Goal: Check status

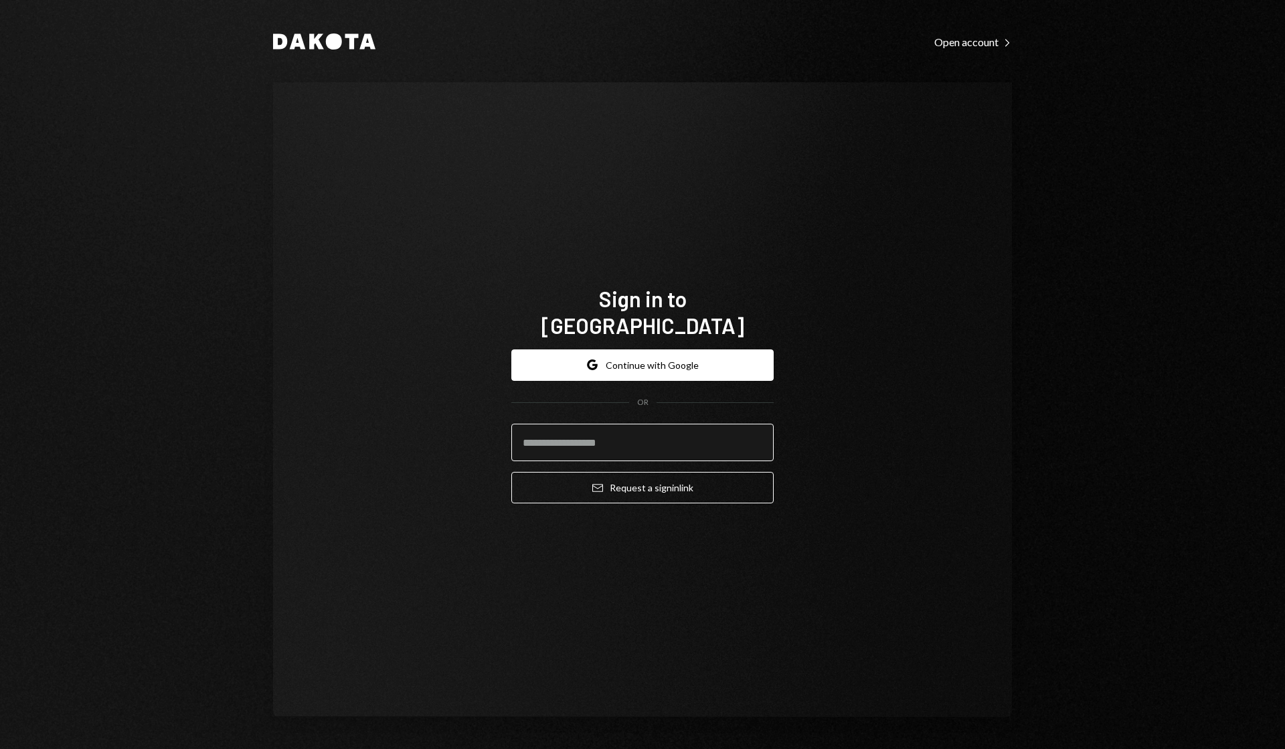
click at [619, 424] on input "email" at bounding box center [643, 442] width 262 height 37
type input "**********"
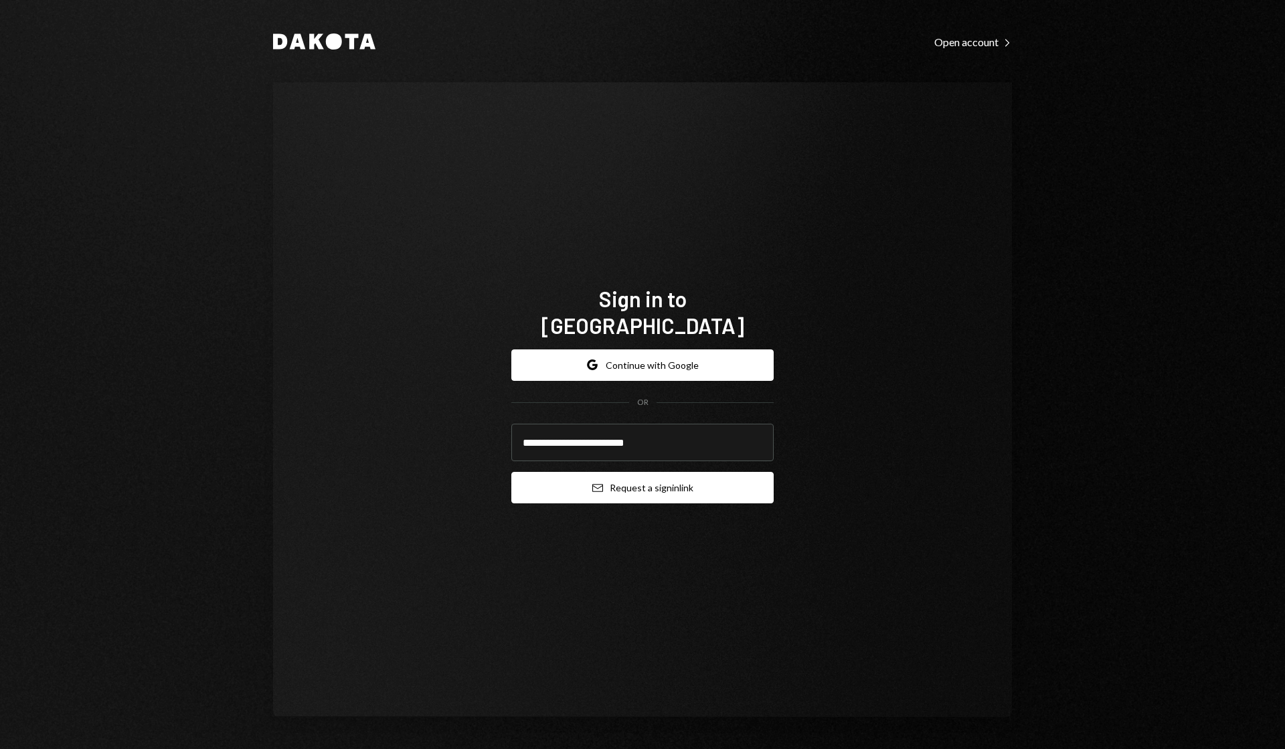
click at [617, 472] on button "Email Request a sign in link" at bounding box center [643, 487] width 262 height 31
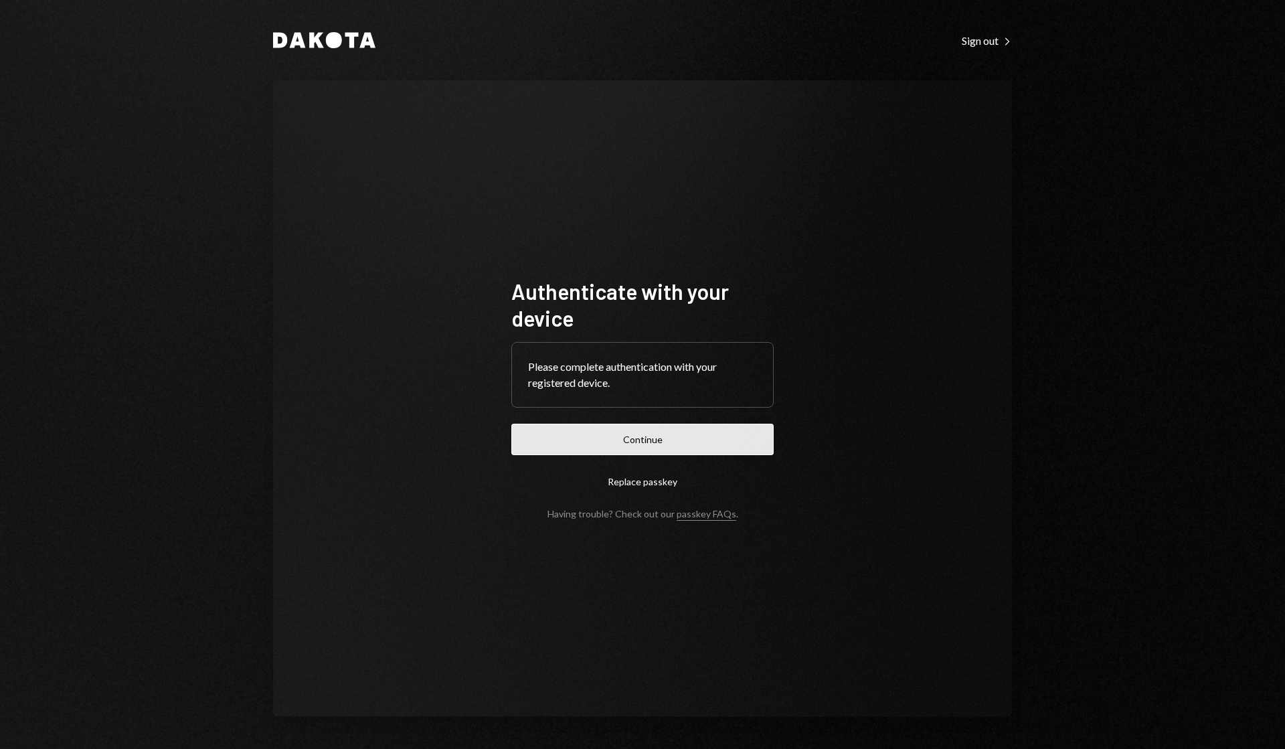
click at [662, 438] on button "Continue" at bounding box center [643, 439] width 262 height 31
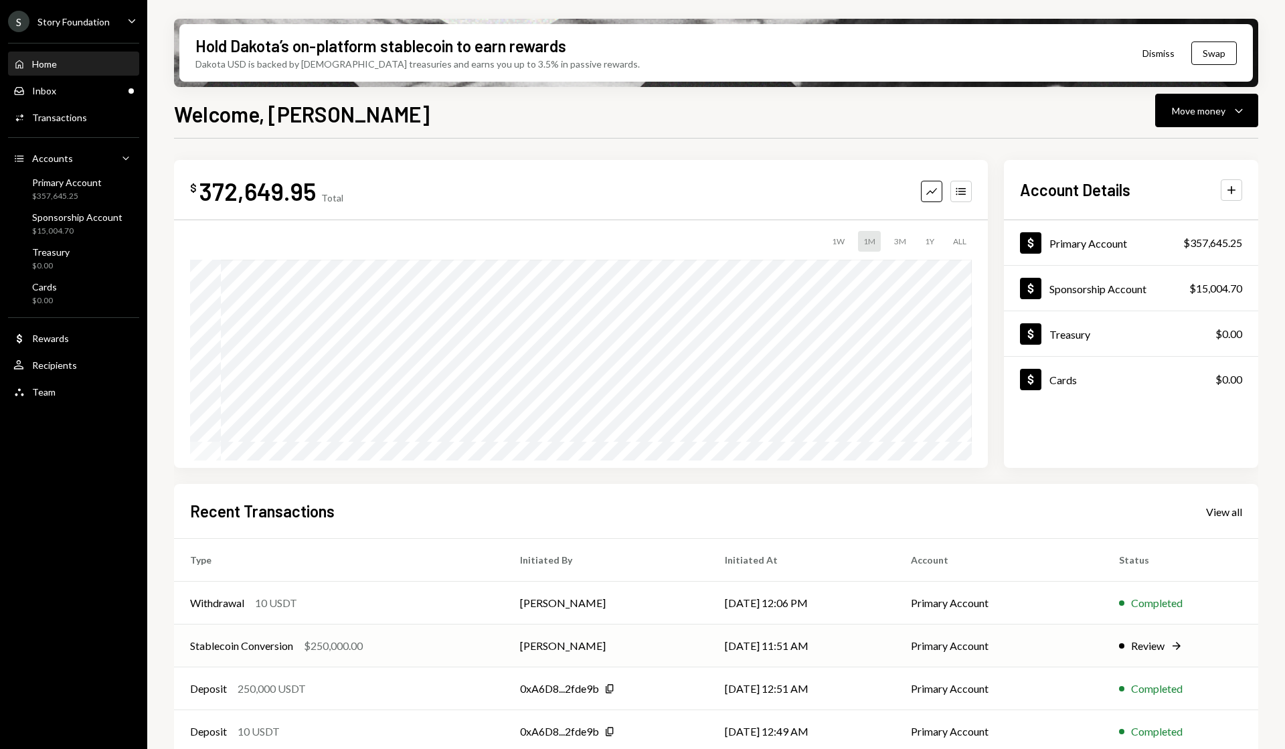
click at [1147, 637] on td "Review Right Arrow" at bounding box center [1180, 646] width 155 height 43
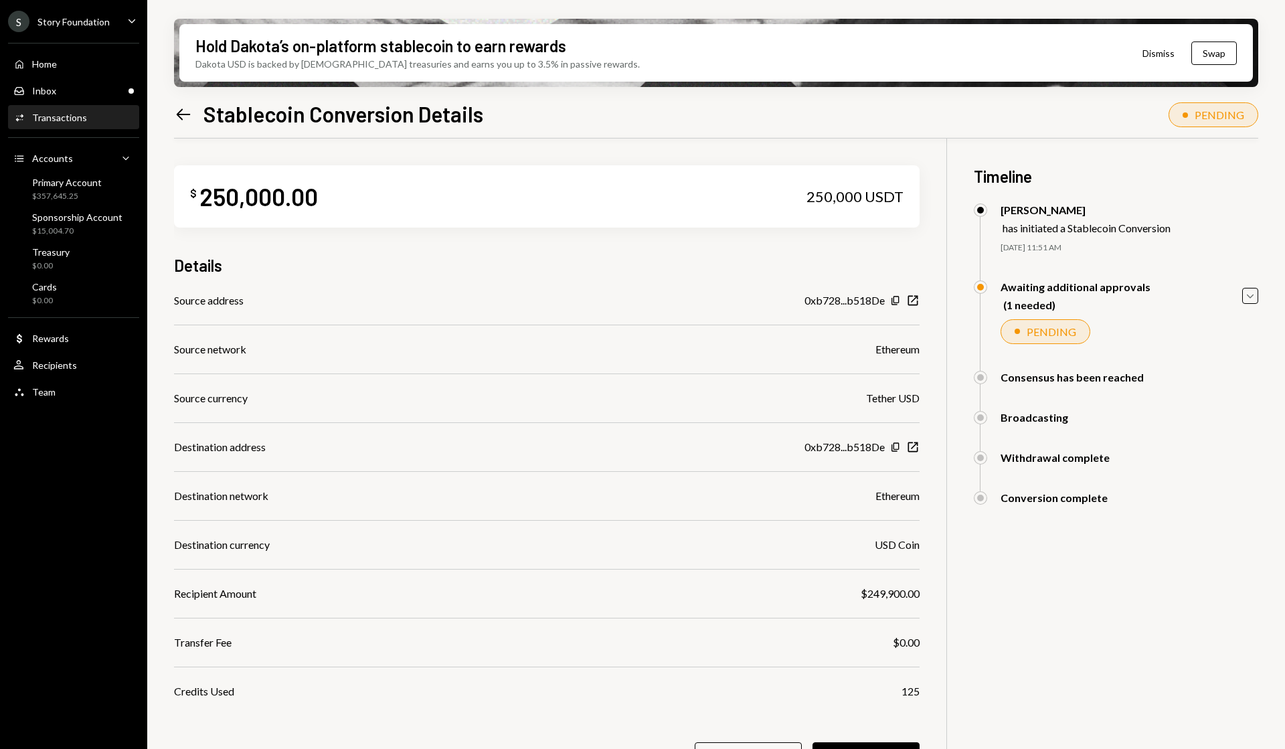
scroll to position [107, 0]
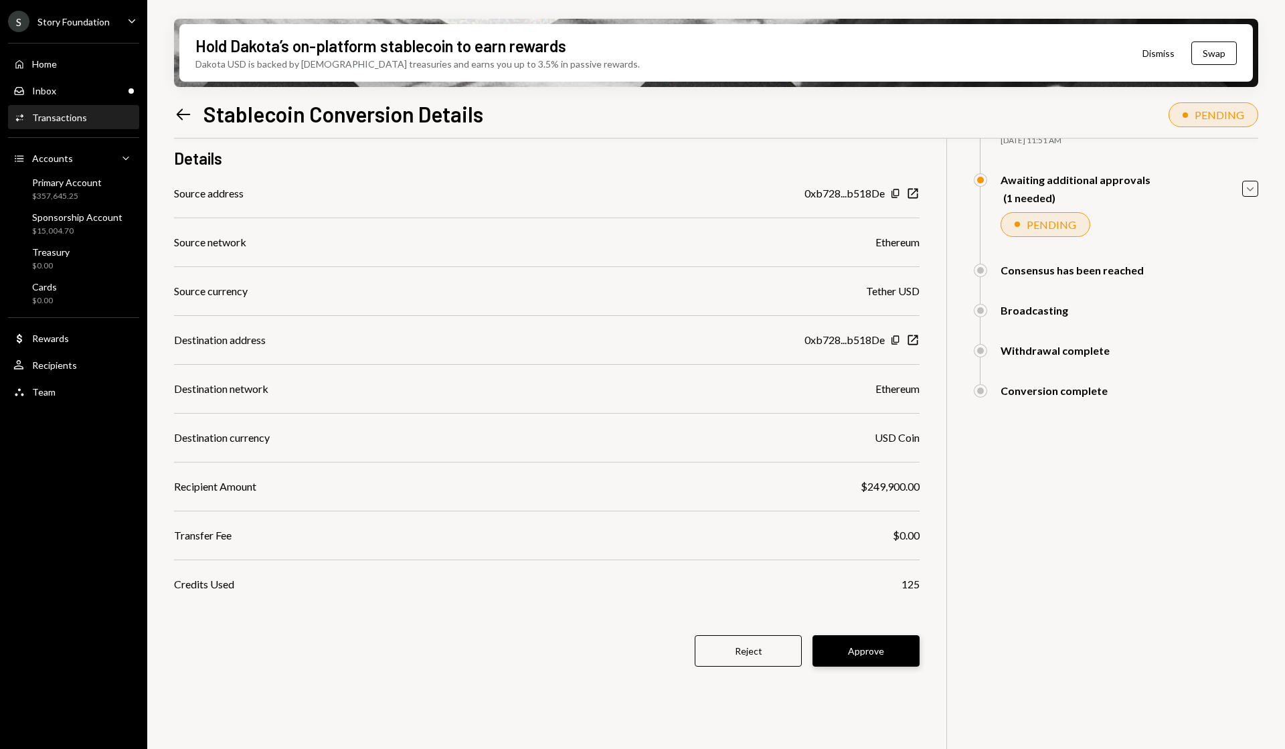
click at [866, 655] on button "Approve" at bounding box center [866, 650] width 107 height 31
